Goal: Task Accomplishment & Management: Complete application form

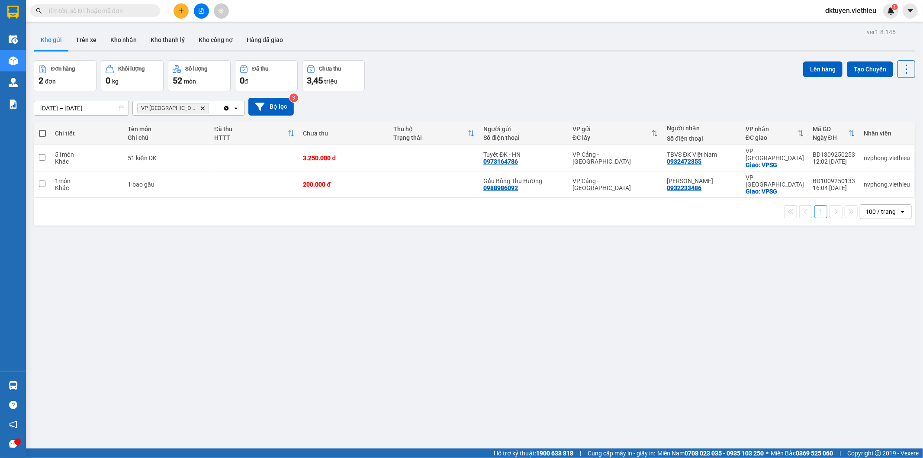
click at [182, 12] on icon "plus" at bounding box center [181, 11] width 6 height 6
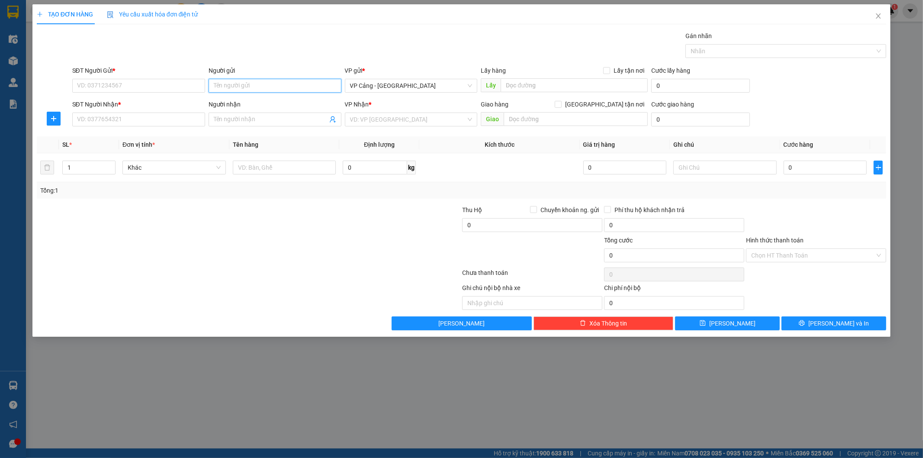
click at [274, 87] on input "Người gửi" at bounding box center [275, 86] width 133 height 14
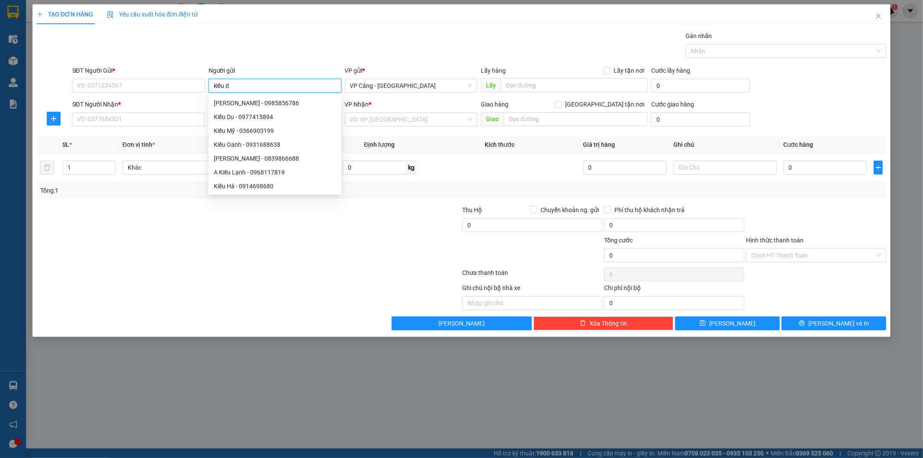
type input "kiều du"
click at [253, 105] on div "Kiều Du - 0977415894" at bounding box center [275, 103] width 122 height 10
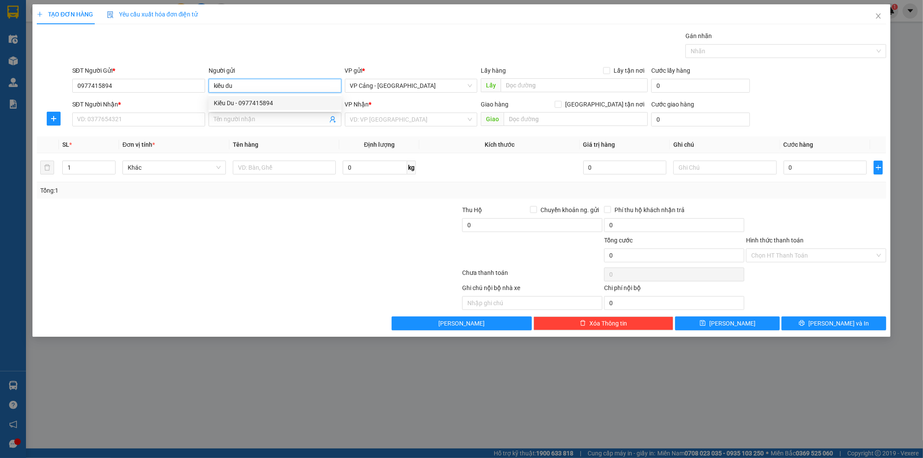
type input "0977415894"
type input "[PERSON_NAME]"
click at [248, 120] on input "Người nhận" at bounding box center [271, 120] width 114 height 10
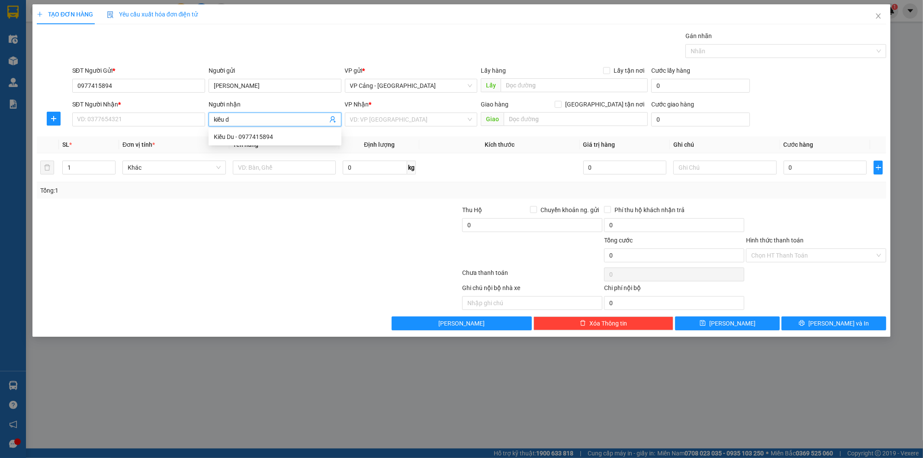
type input "kiều du"
click at [267, 136] on div "Kiều Du - 0977415894" at bounding box center [275, 137] width 122 height 10
type input "0977415894"
click at [370, 120] on span "VP Cảng - [GEOGRAPHIC_DATA]" at bounding box center [411, 119] width 122 height 13
type input "[PERSON_NAME]"
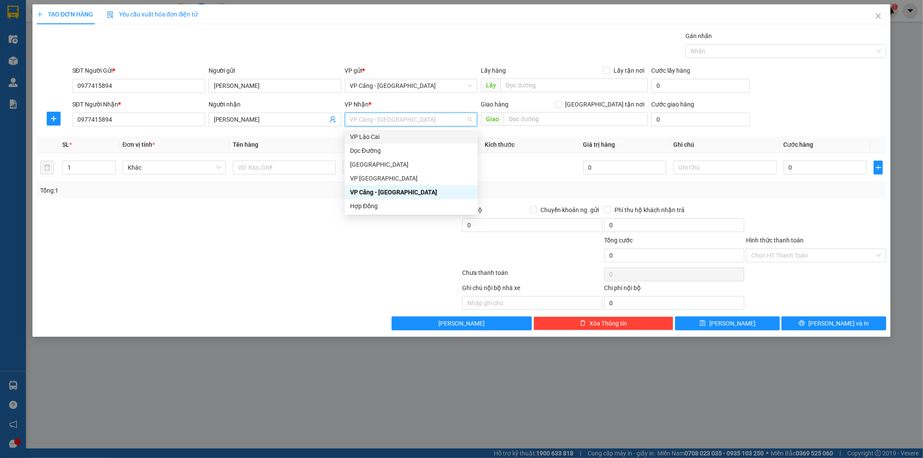
click at [379, 136] on div "VP Lào Cai" at bounding box center [411, 137] width 122 height 10
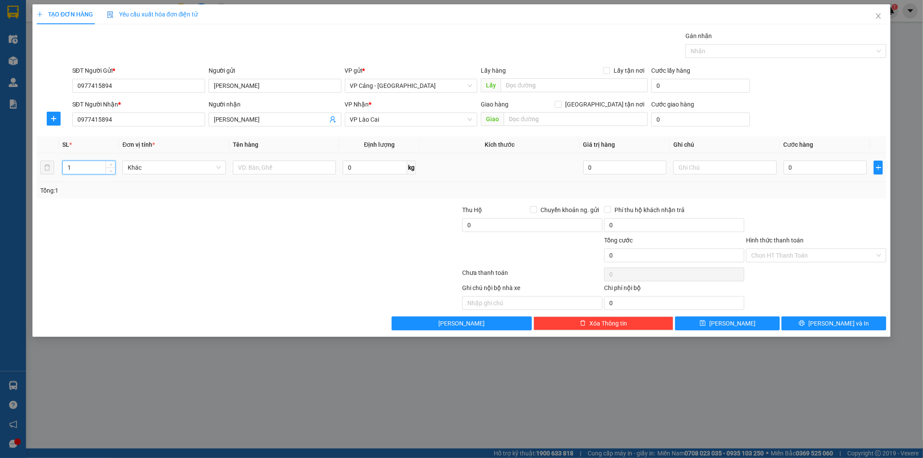
click at [94, 168] on input "1" at bounding box center [89, 167] width 52 height 13
type input "25"
click at [278, 169] on input "text" at bounding box center [284, 168] width 103 height 14
type input "1"
type input "20 kiện lò D1 + 5 kiện lò 1002"
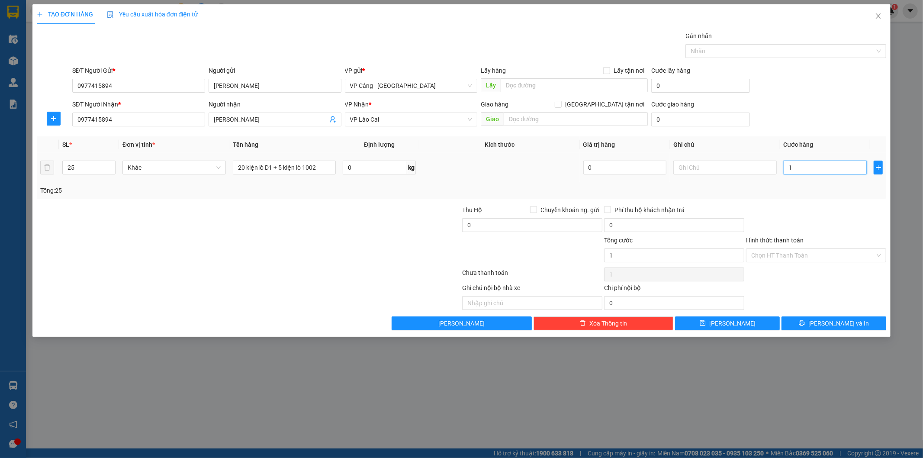
type input "1"
type input "1.000"
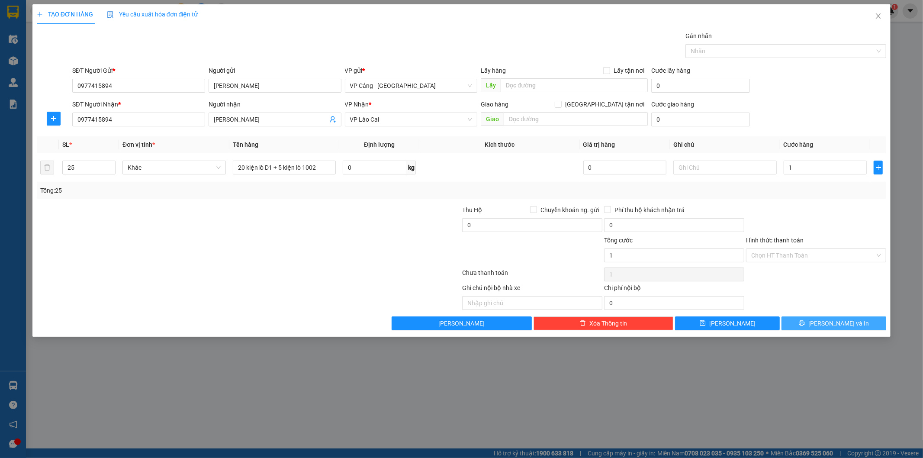
type input "1.000"
click at [805, 322] on icon "printer" at bounding box center [802, 323] width 6 height 6
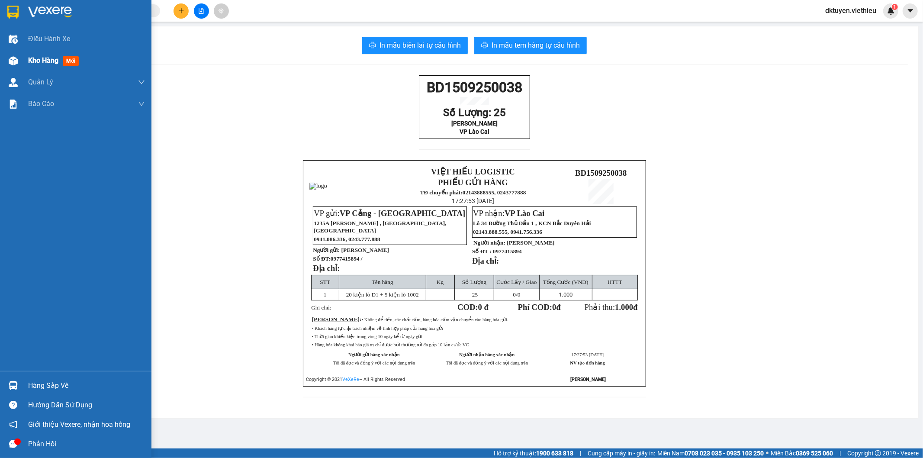
click at [23, 59] on div "Kho hàng mới" at bounding box center [75, 61] width 151 height 22
